Goal: Check status: Check status

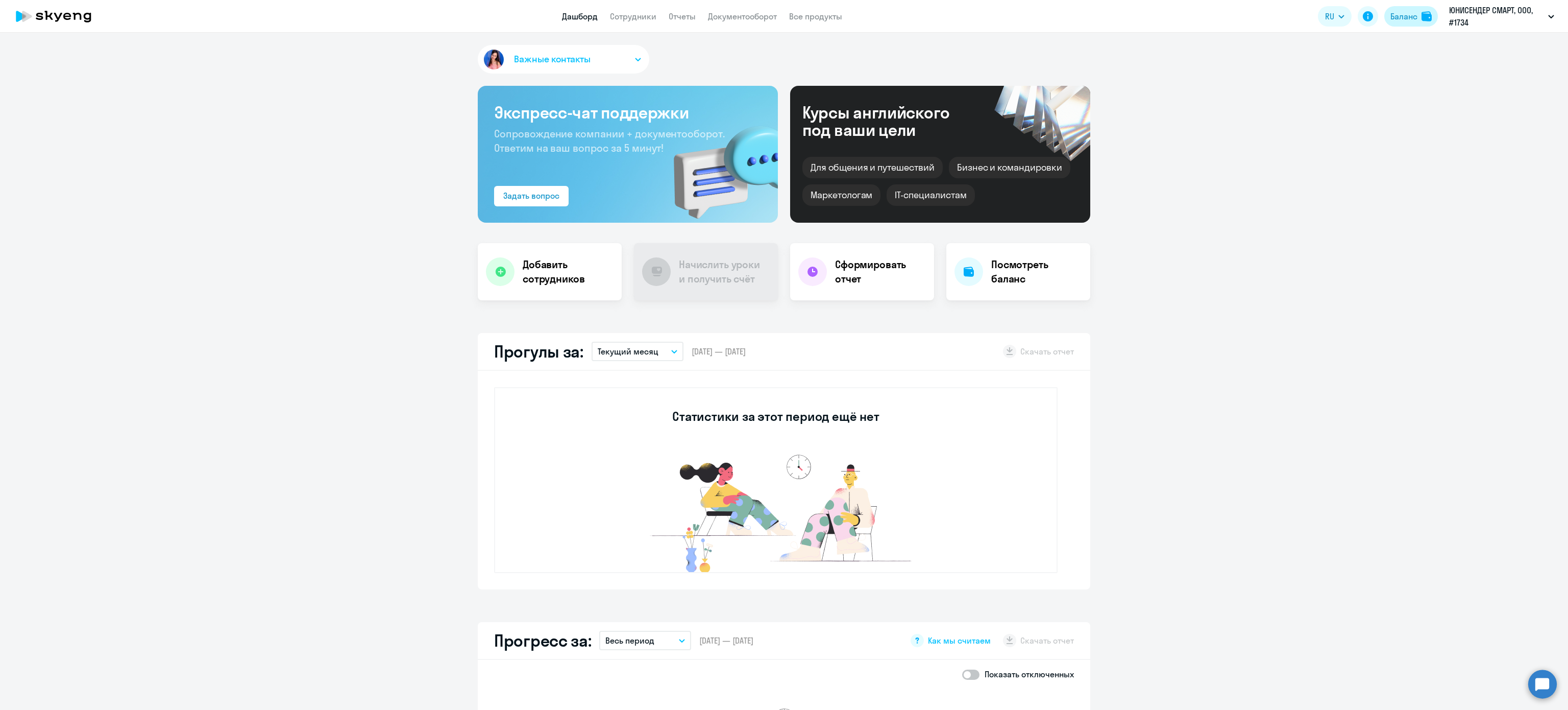
click at [1407, 16] on div "Баланс" at bounding box center [1403, 16] width 27 height 12
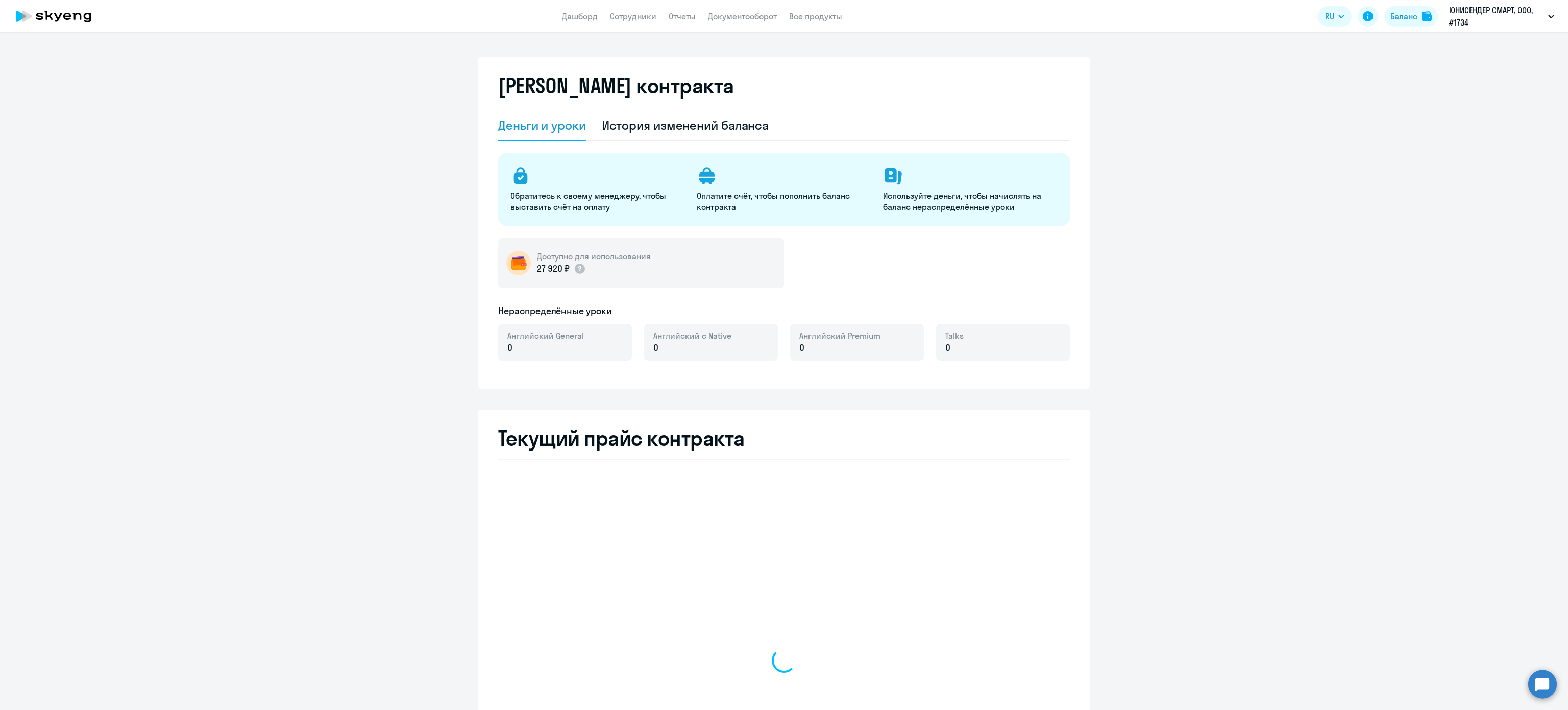
select select "english_adult_not_native_speaker"
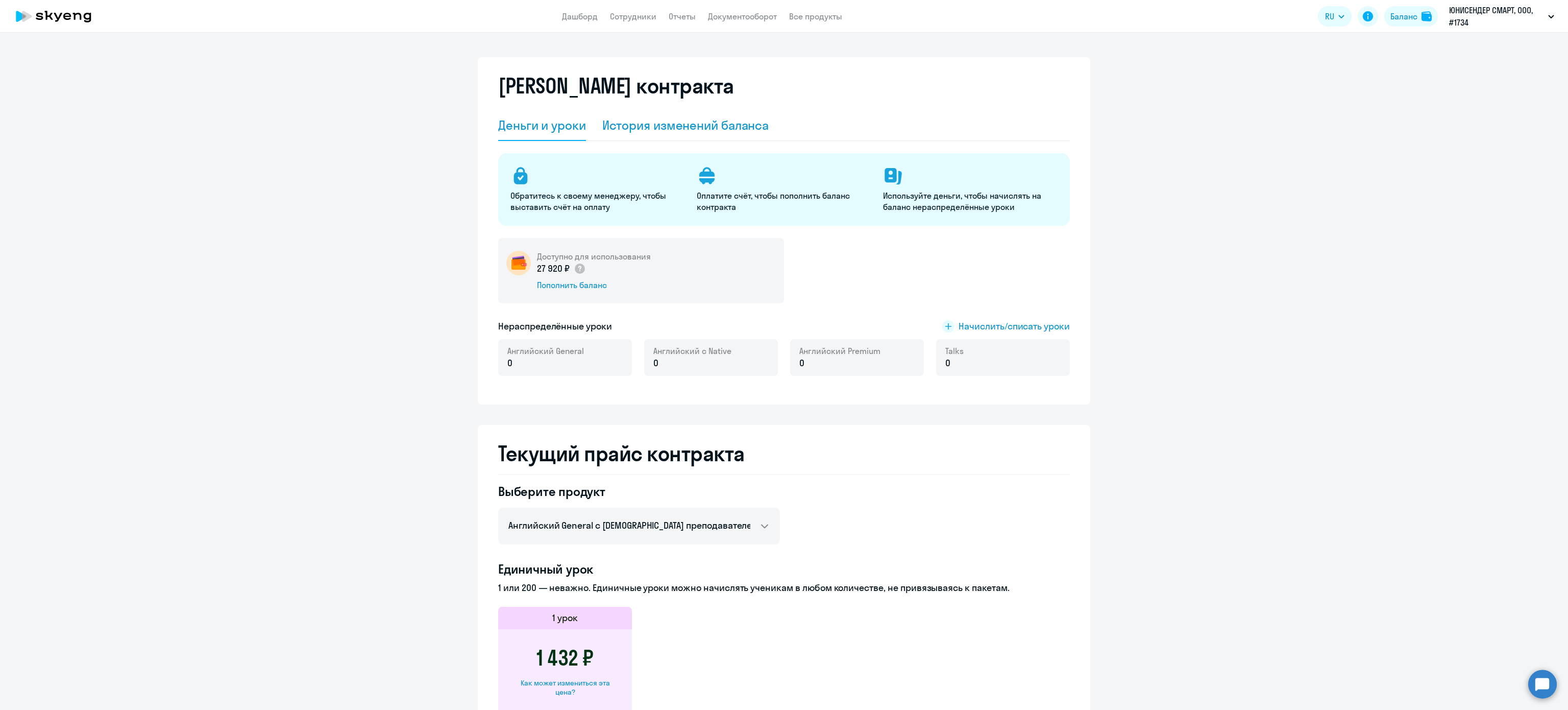
click at [696, 130] on div "История изменений баланса" at bounding box center [686, 125] width 167 height 17
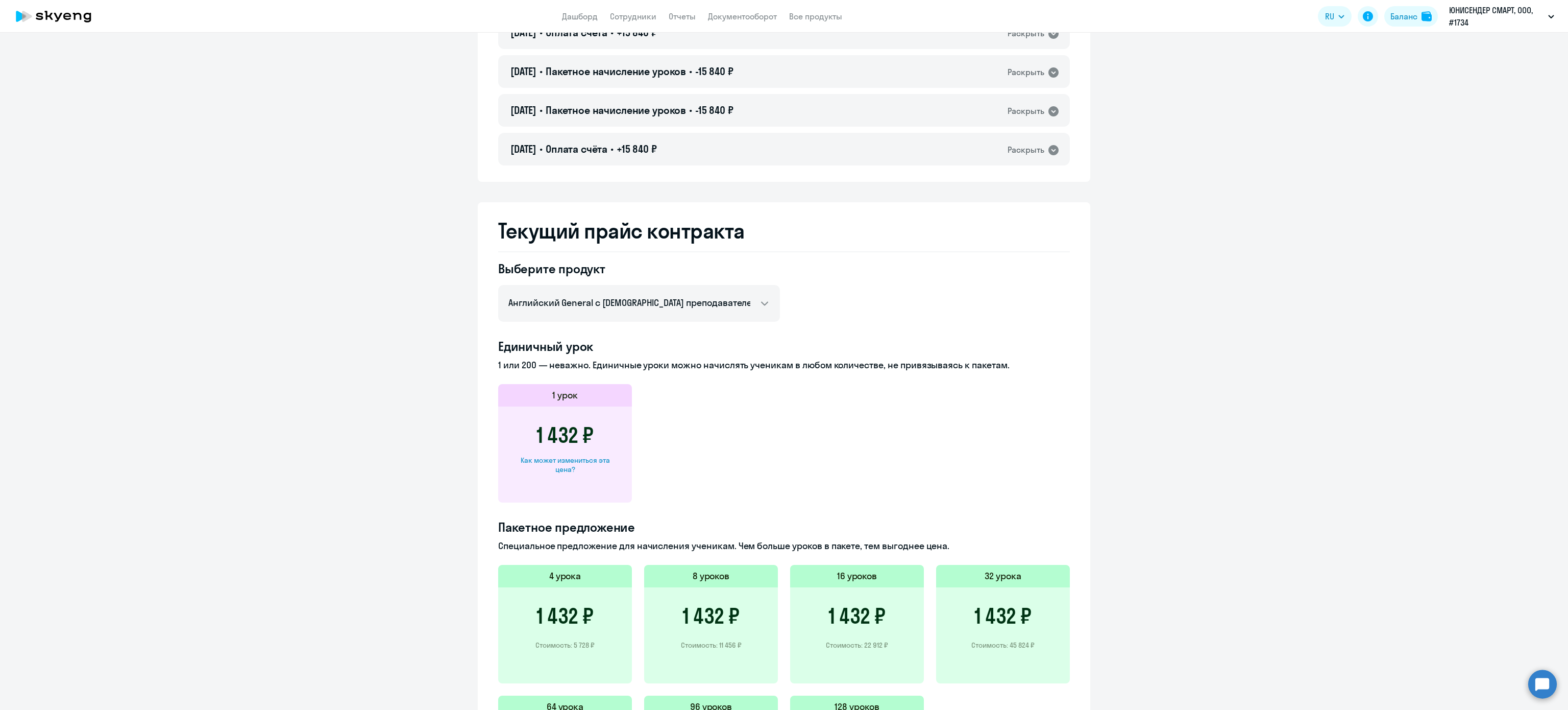
scroll to position [1634, 0]
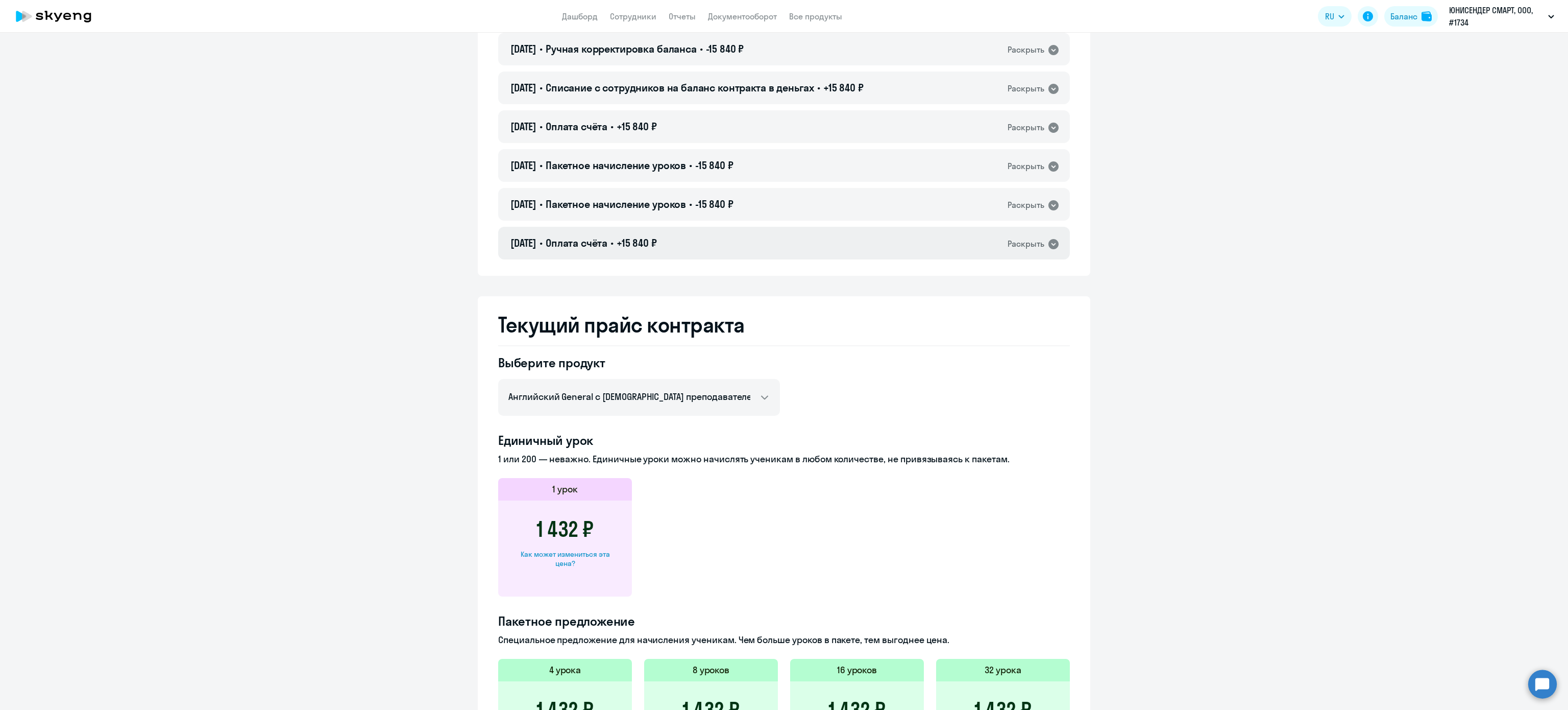
click at [972, 242] on div "15.12.2021 • Оплата счёта • +15 840 ₽ Раскрыть" at bounding box center [784, 242] width 572 height 33
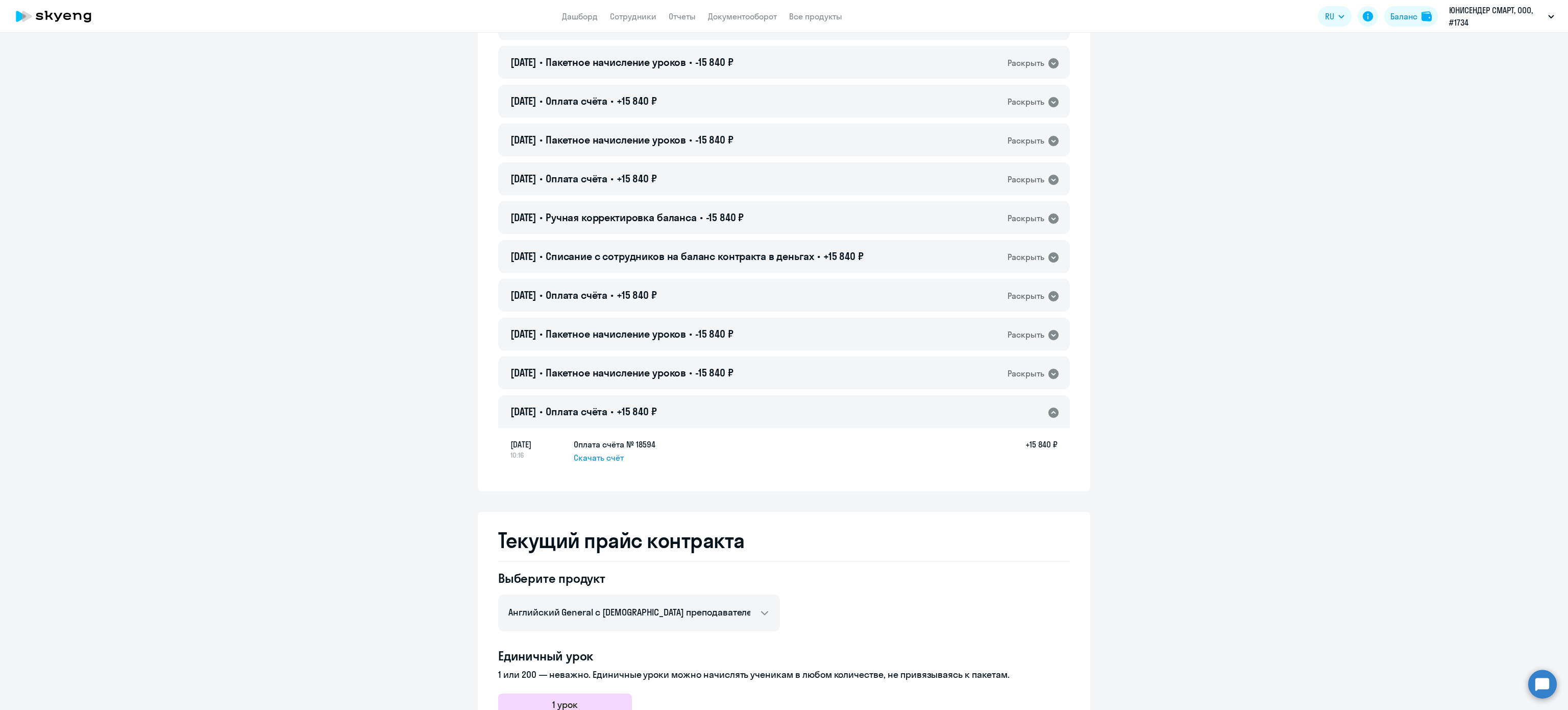
scroll to position [1430, 0]
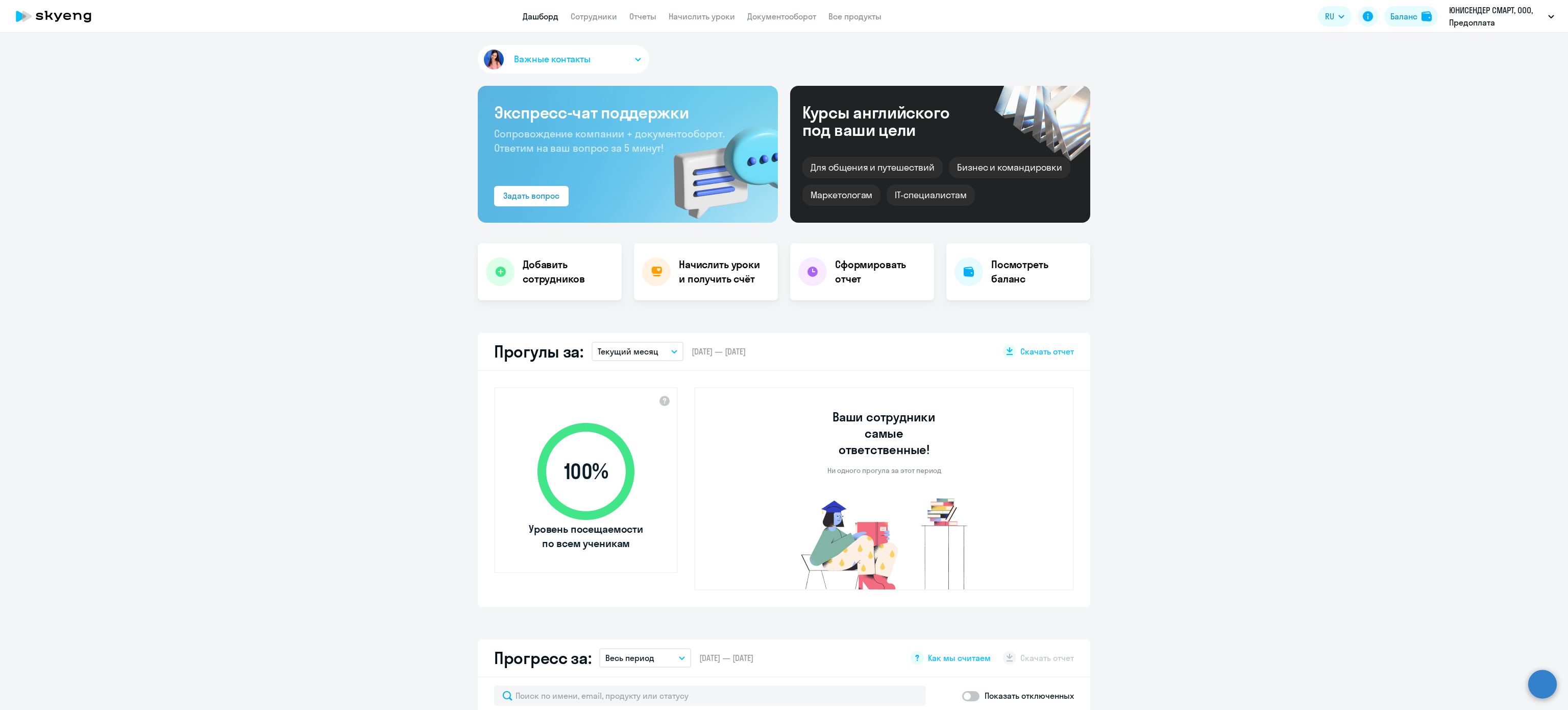
select select "30"
click at [1400, 17] on div "Баланс" at bounding box center [1403, 16] width 27 height 12
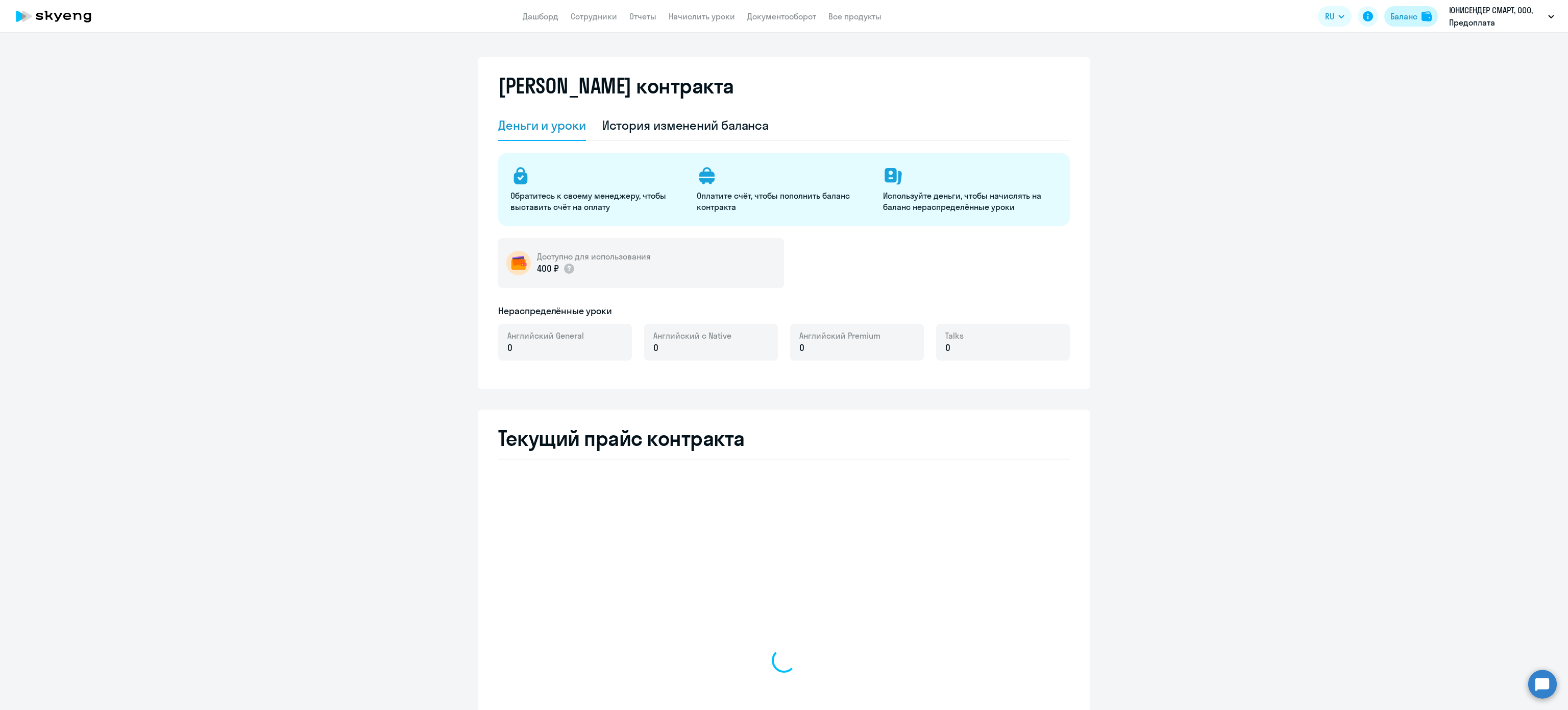
select select "english_adult_not_native_speaker"
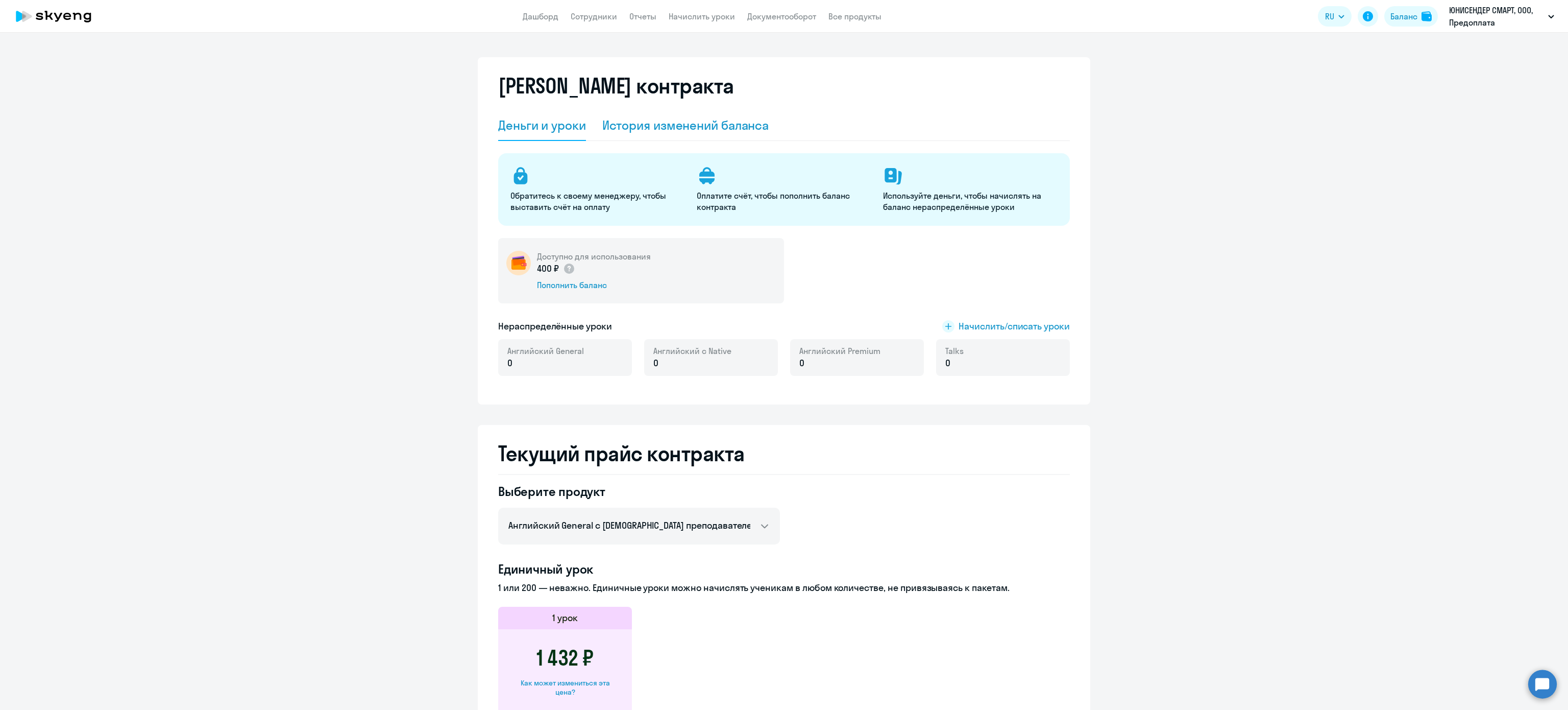
drag, startPoint x: 719, startPoint y: 138, endPoint x: 715, endPoint y: 134, distance: 5.7
click at [715, 135] on div "История изменений баланса" at bounding box center [686, 126] width 167 height 30
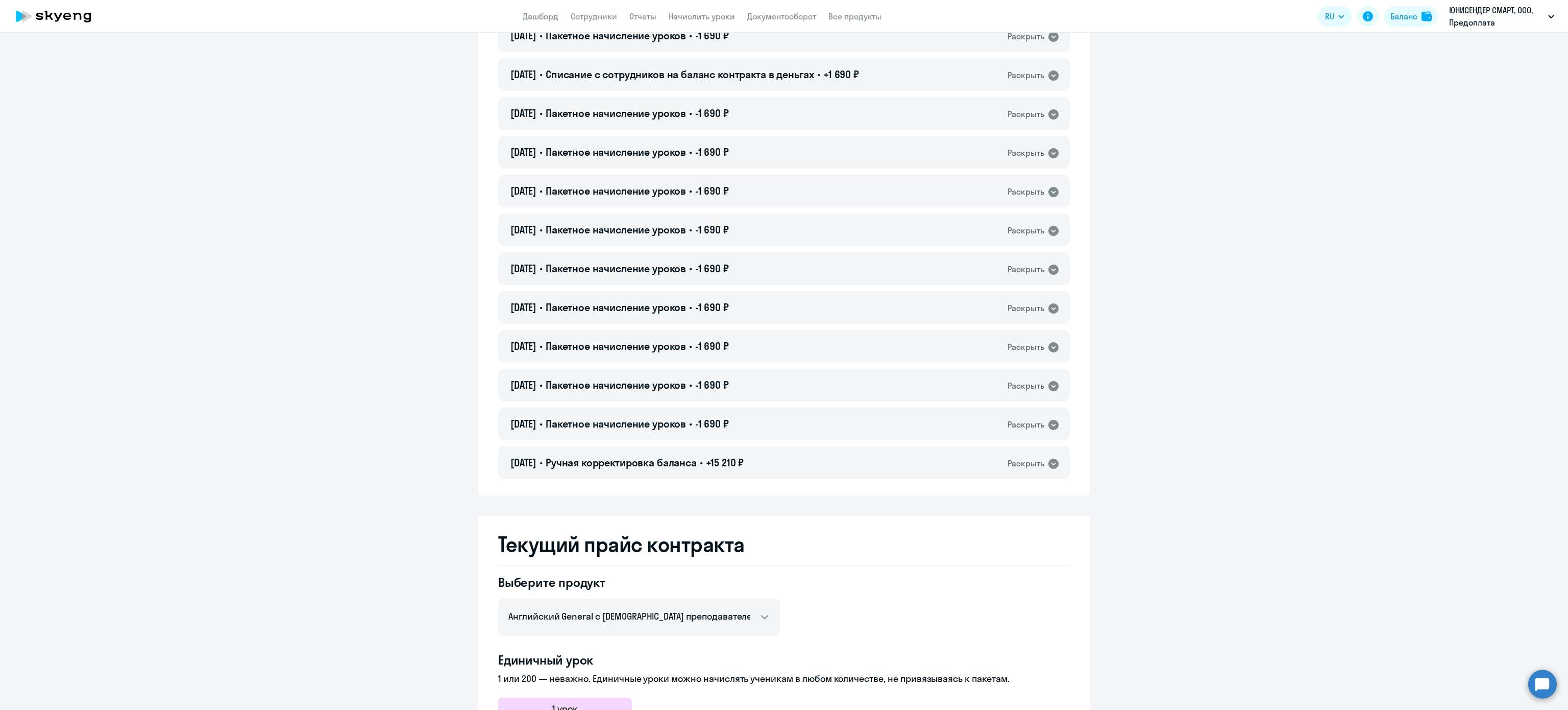
scroll to position [919, 0]
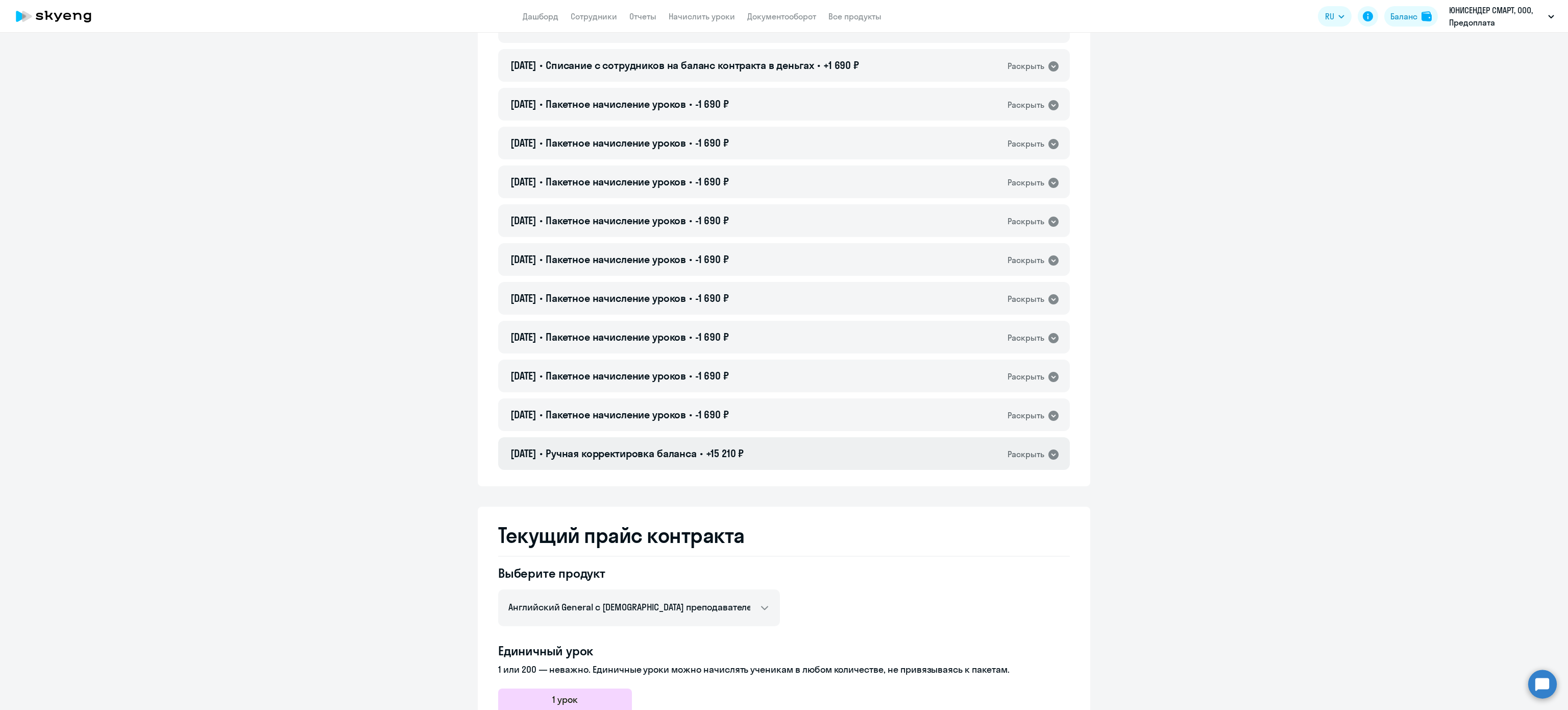
click at [817, 460] on div "[DATE] • Ручная корректировка баланса • +15 210 ₽ Раскрыть" at bounding box center [784, 453] width 572 height 33
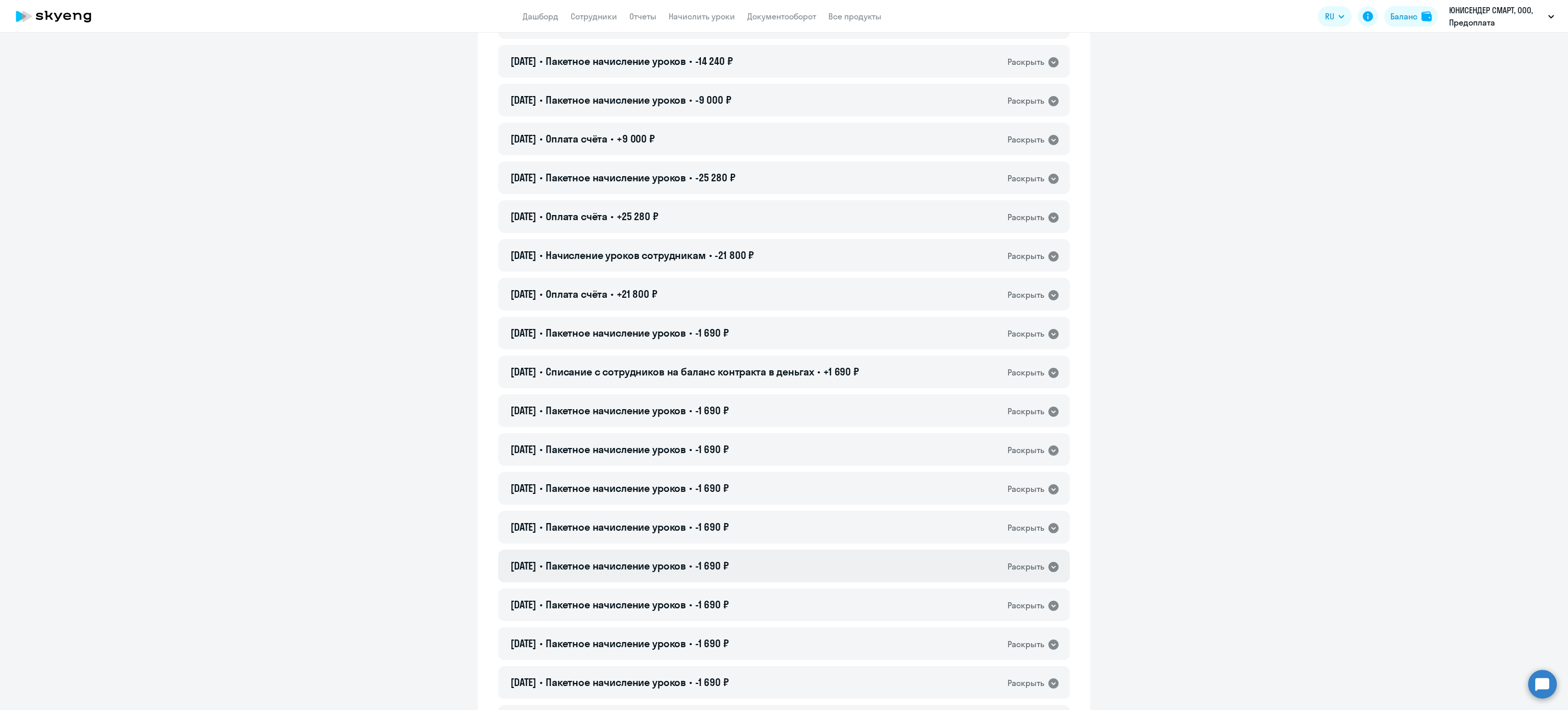
scroll to position [409, 0]
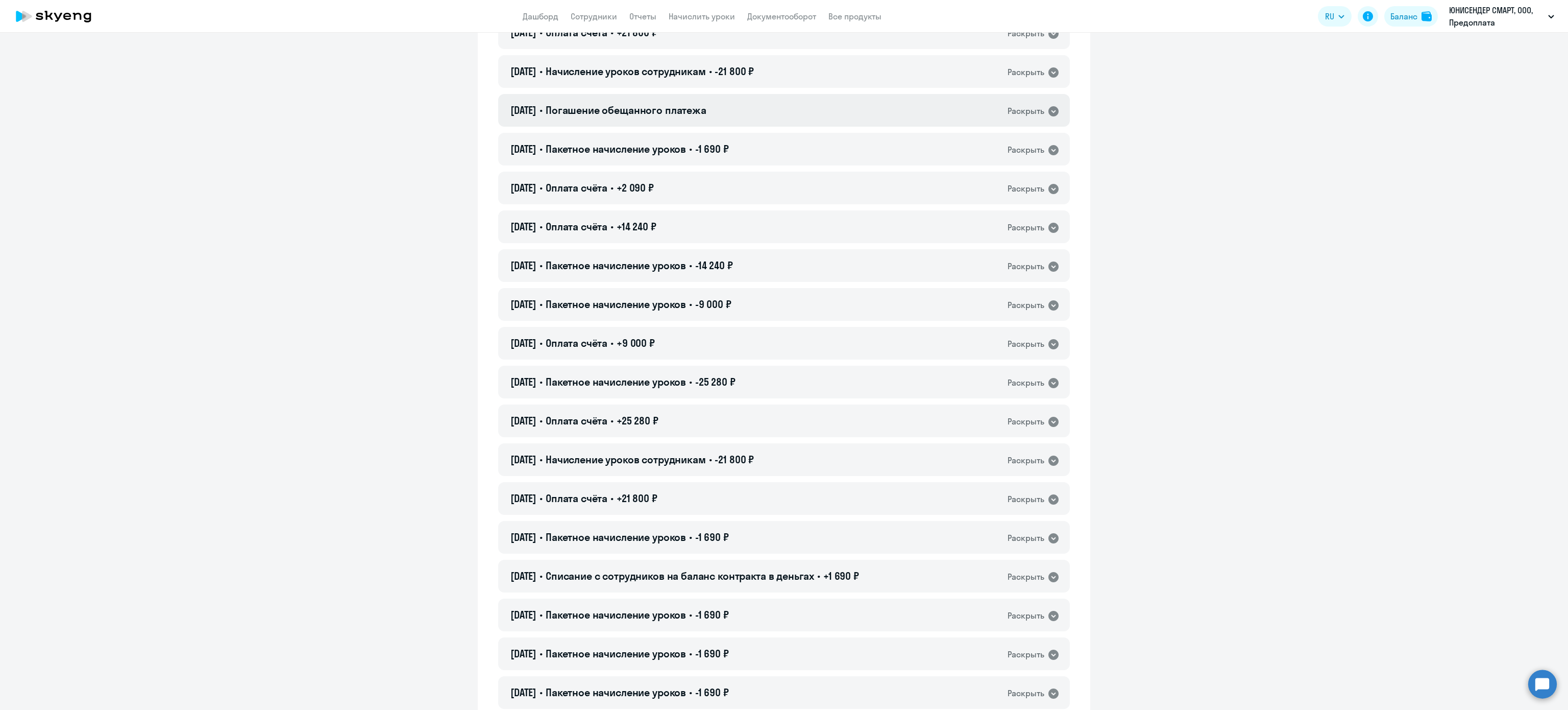
click at [691, 111] on span "Погашение обещанного платежа" at bounding box center [626, 110] width 161 height 13
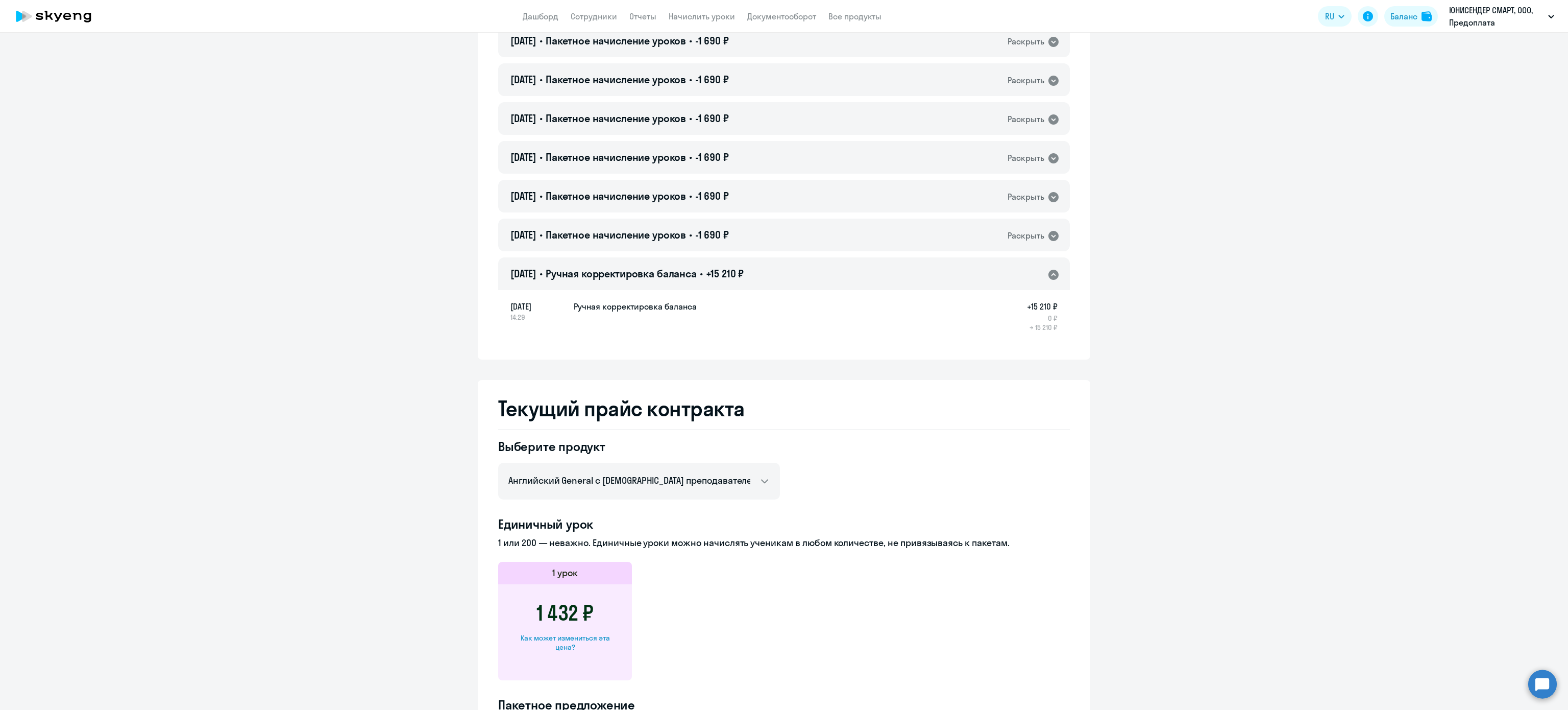
scroll to position [1021, 0]
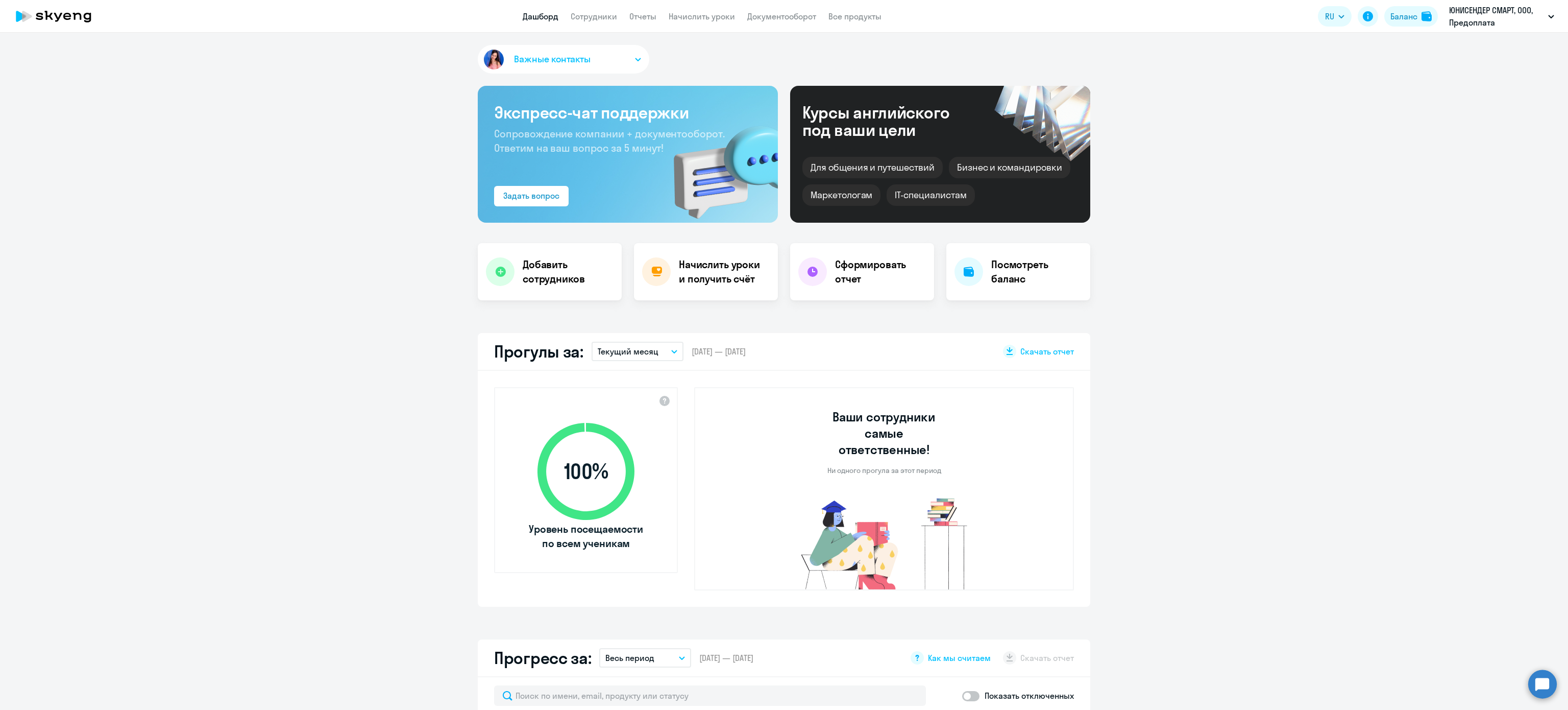
select select "30"
click at [1403, 25] on button "Баланс" at bounding box center [1411, 16] width 54 height 20
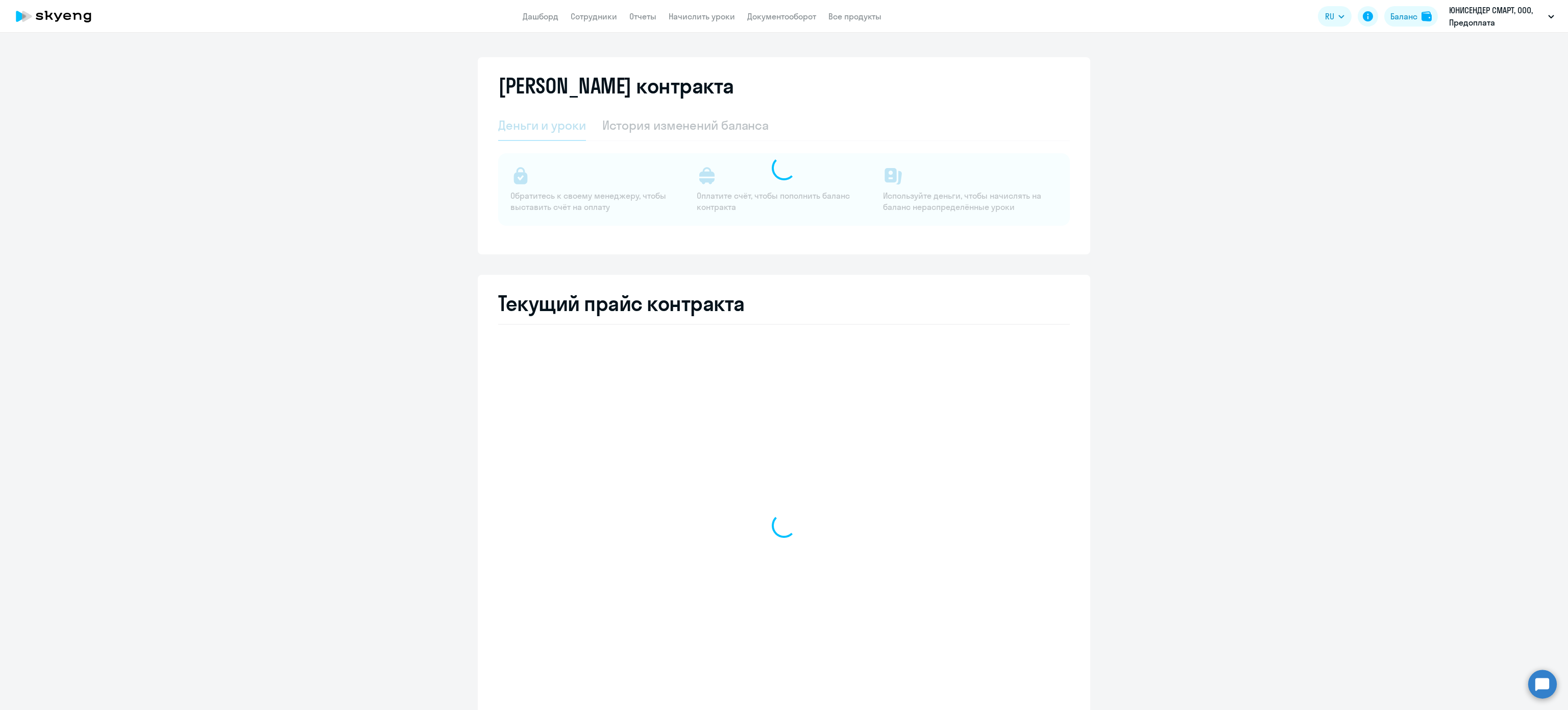
select select "english_adult_not_native_speaker"
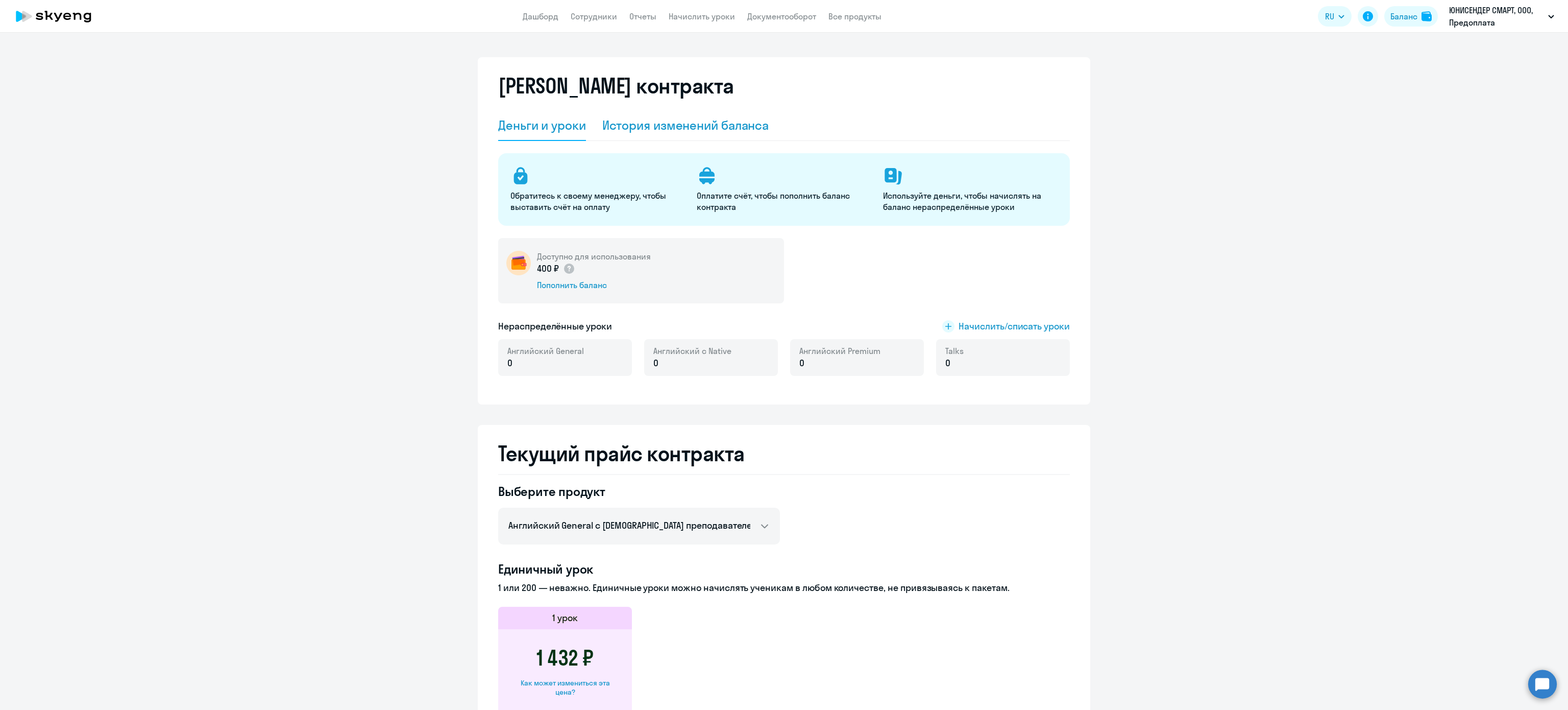
click at [641, 120] on div "История изменений баланса" at bounding box center [686, 125] width 167 height 17
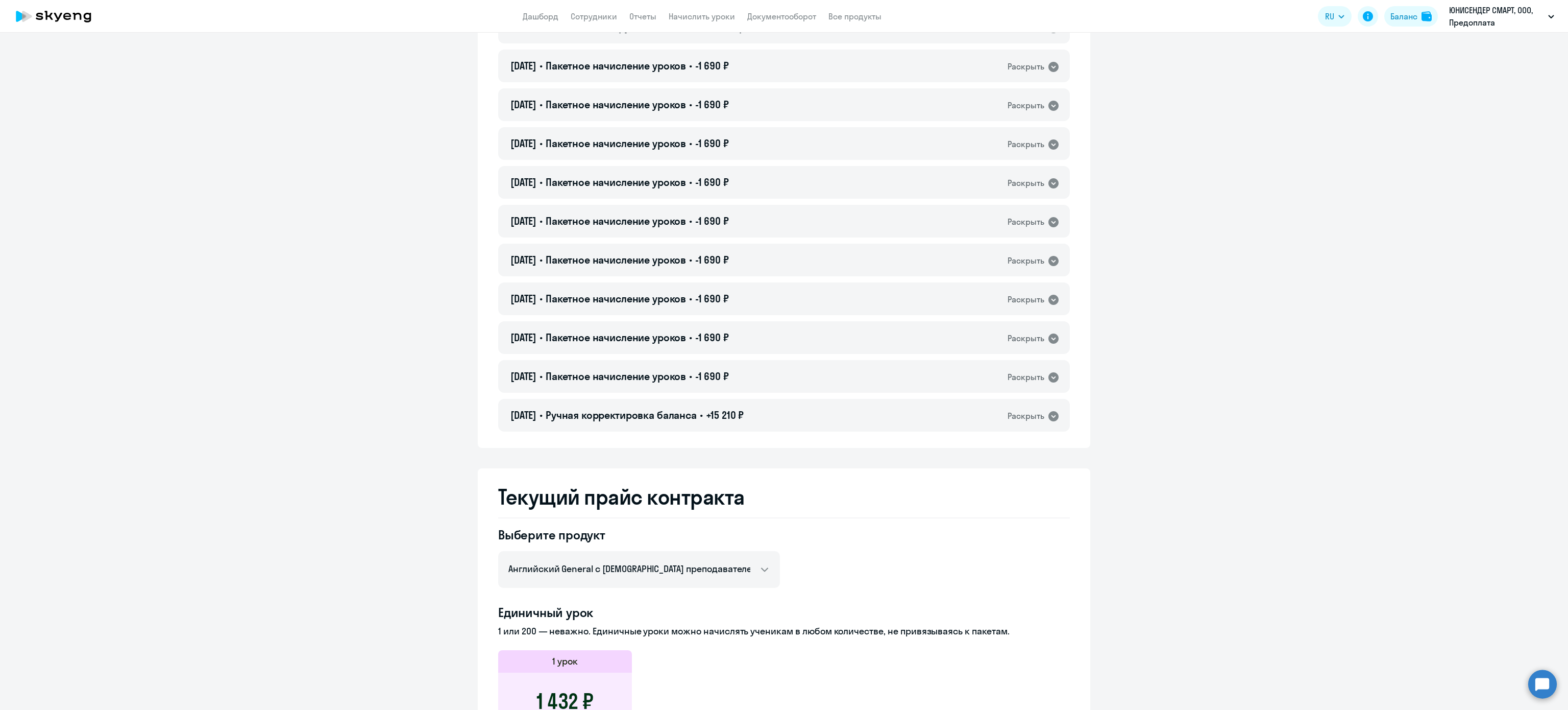
scroll to position [778, 0]
